Goal: Entertainment & Leisure: Consume media (video, audio)

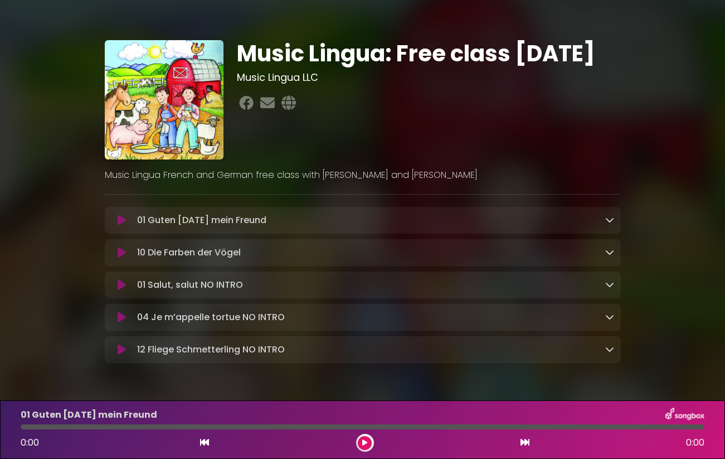
click at [123, 254] on icon at bounding box center [122, 252] width 8 height 11
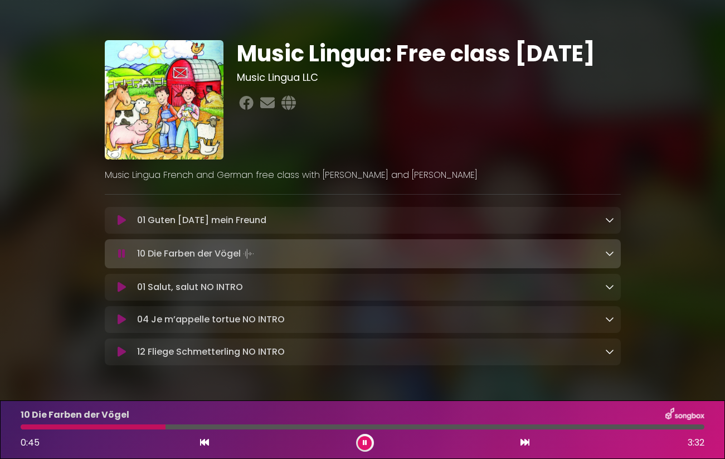
click at [119, 353] on icon at bounding box center [122, 351] width 8 height 11
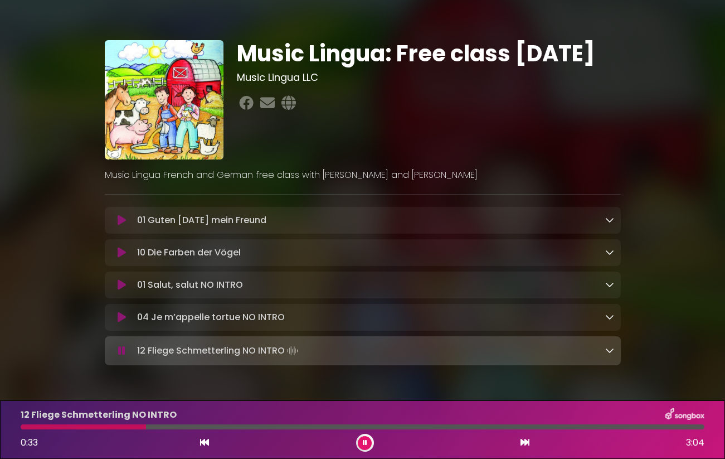
click at [121, 353] on icon at bounding box center [121, 350] width 7 height 11
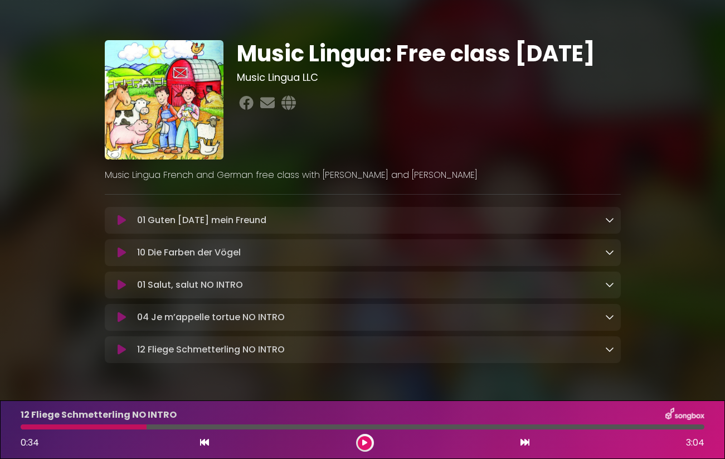
click at [120, 220] on icon at bounding box center [122, 220] width 8 height 11
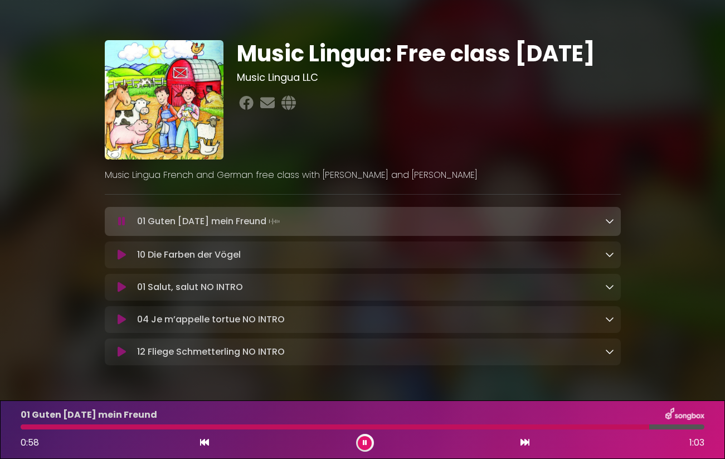
click at [123, 256] on icon at bounding box center [122, 254] width 8 height 11
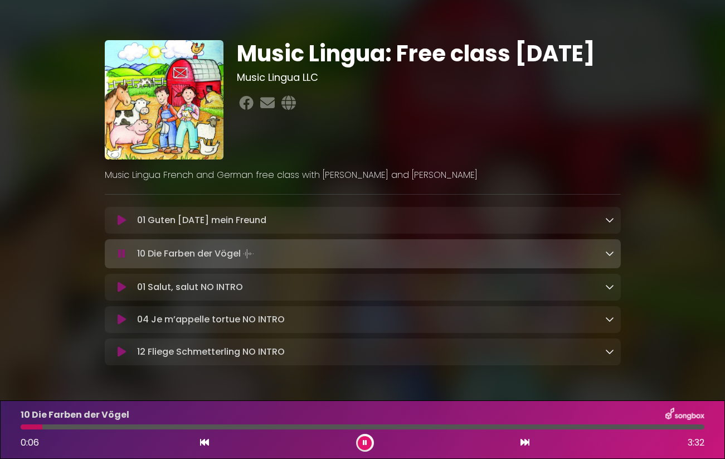
click at [123, 353] on icon at bounding box center [122, 351] width 8 height 11
